Goal: Submit feedback/report problem

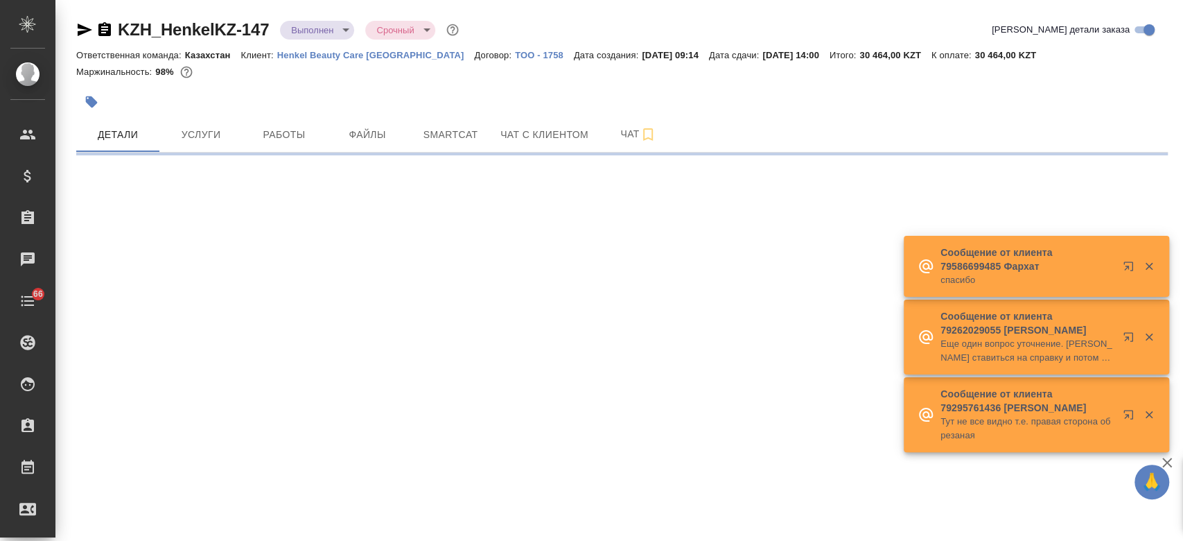
click at [324, 29] on body "🙏 .cls-1 fill:#fff; AWATERA Kosherbayeva Nazerke Клиенты Спецификации Заказы Ча…" at bounding box center [591, 270] width 1183 height 541
select select "RU"
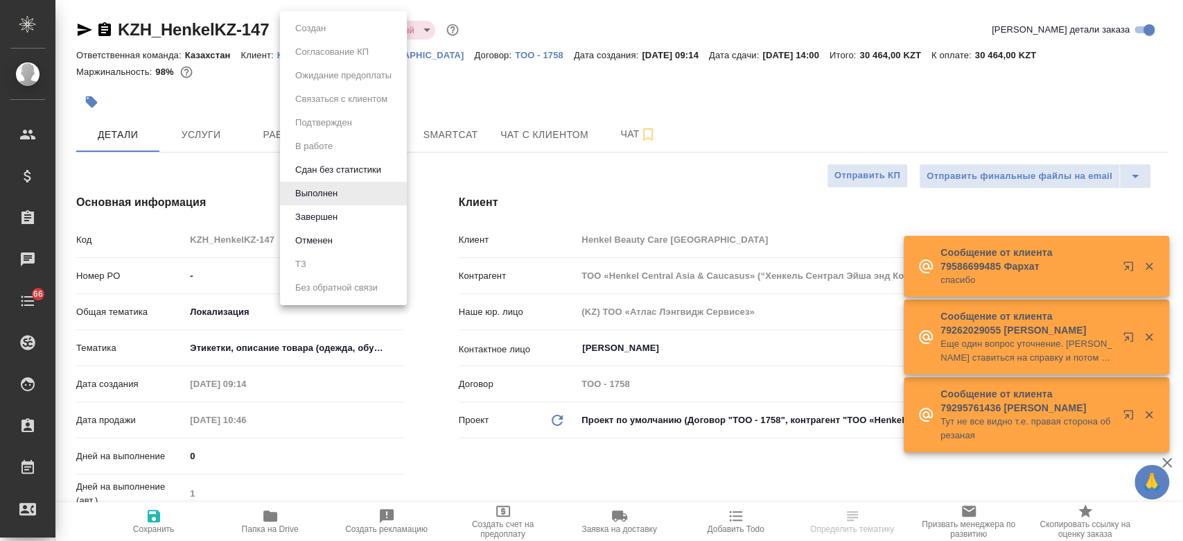
type textarea "x"
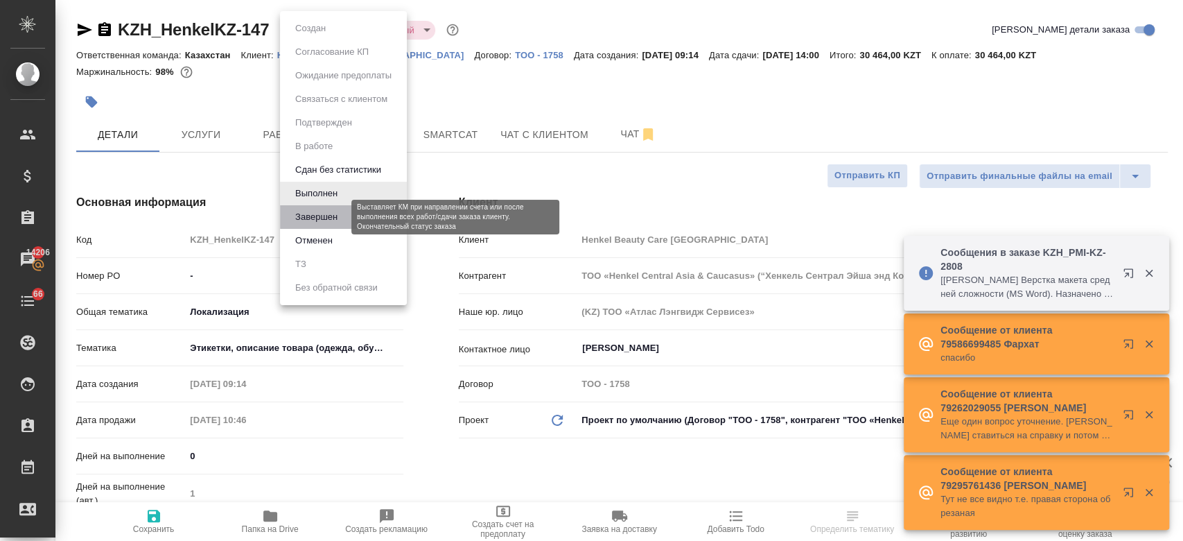
click at [323, 223] on button "Завершен" at bounding box center [316, 216] width 51 height 15
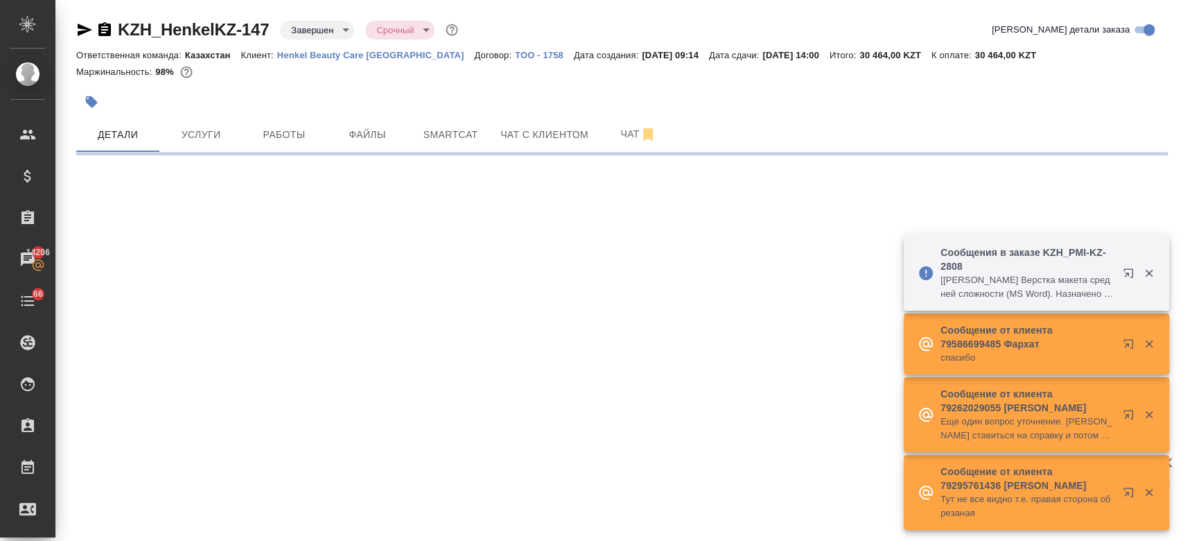
click at [488, 98] on div at bounding box center [440, 102] width 728 height 31
select select "RU"
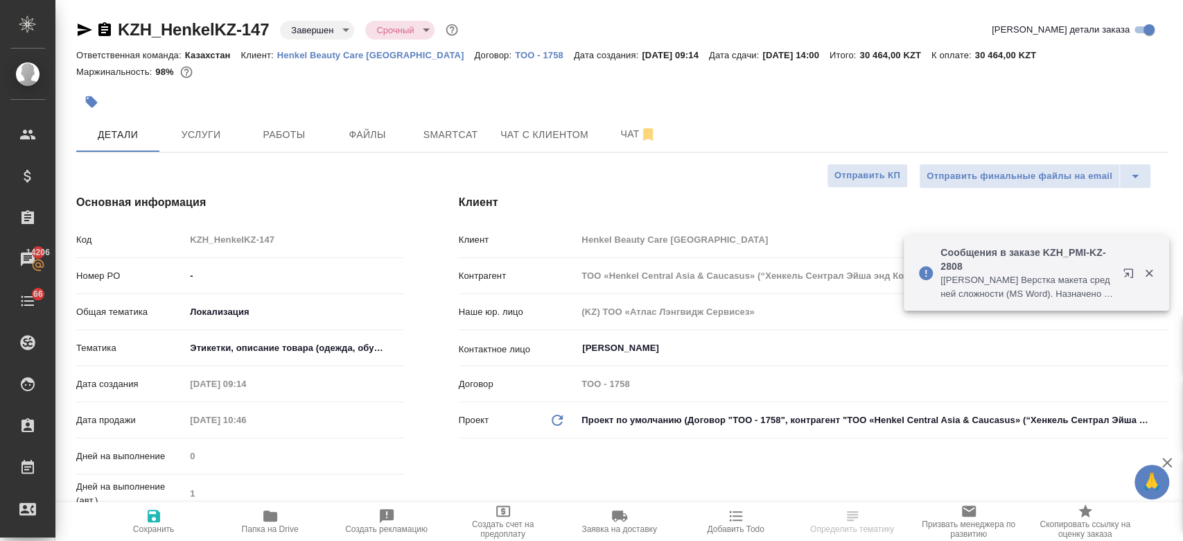
type textarea "x"
